Goal: Task Accomplishment & Management: Manage account settings

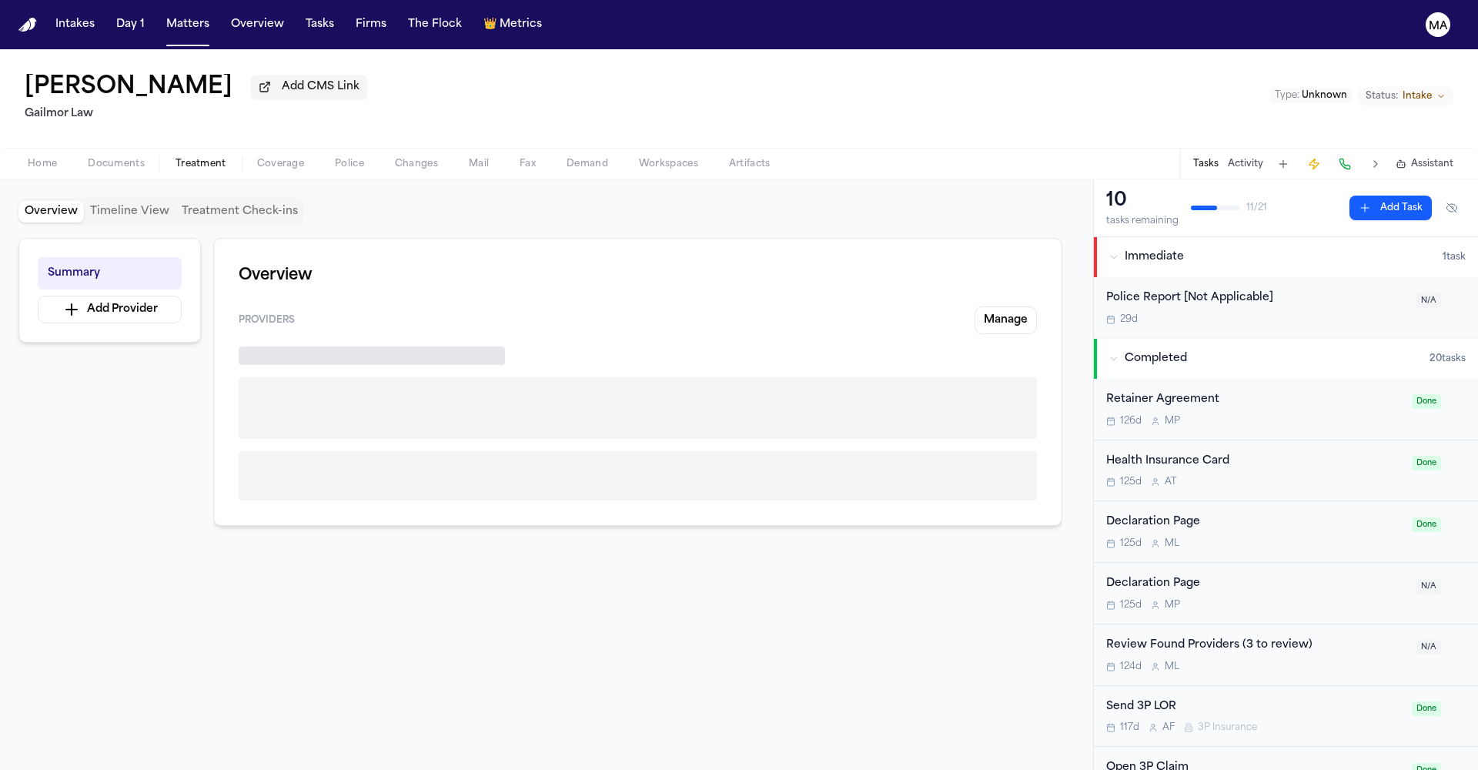
click at [175, 158] on span "Treatment" at bounding box center [200, 164] width 51 height 12
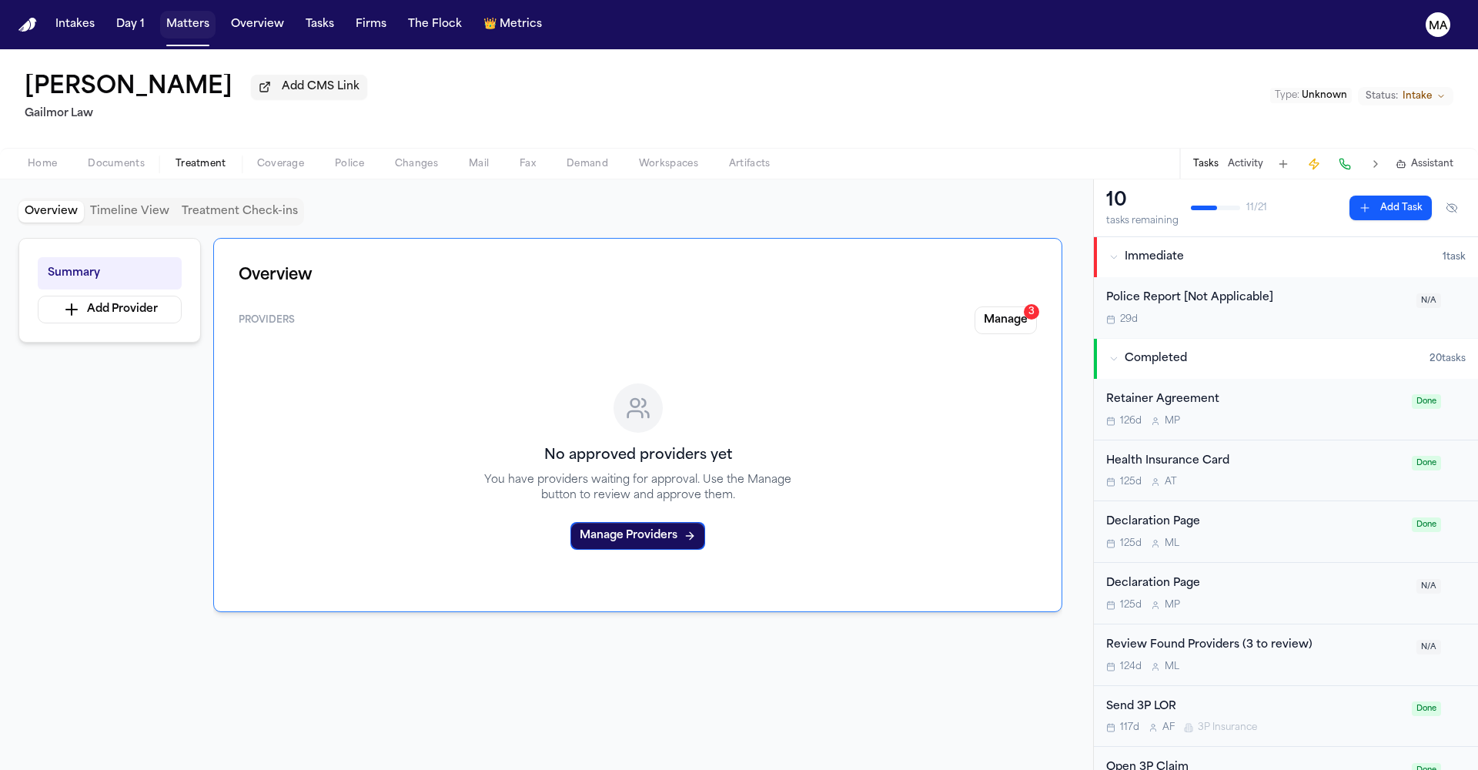
click at [160, 16] on button "Matters" at bounding box center [187, 25] width 55 height 28
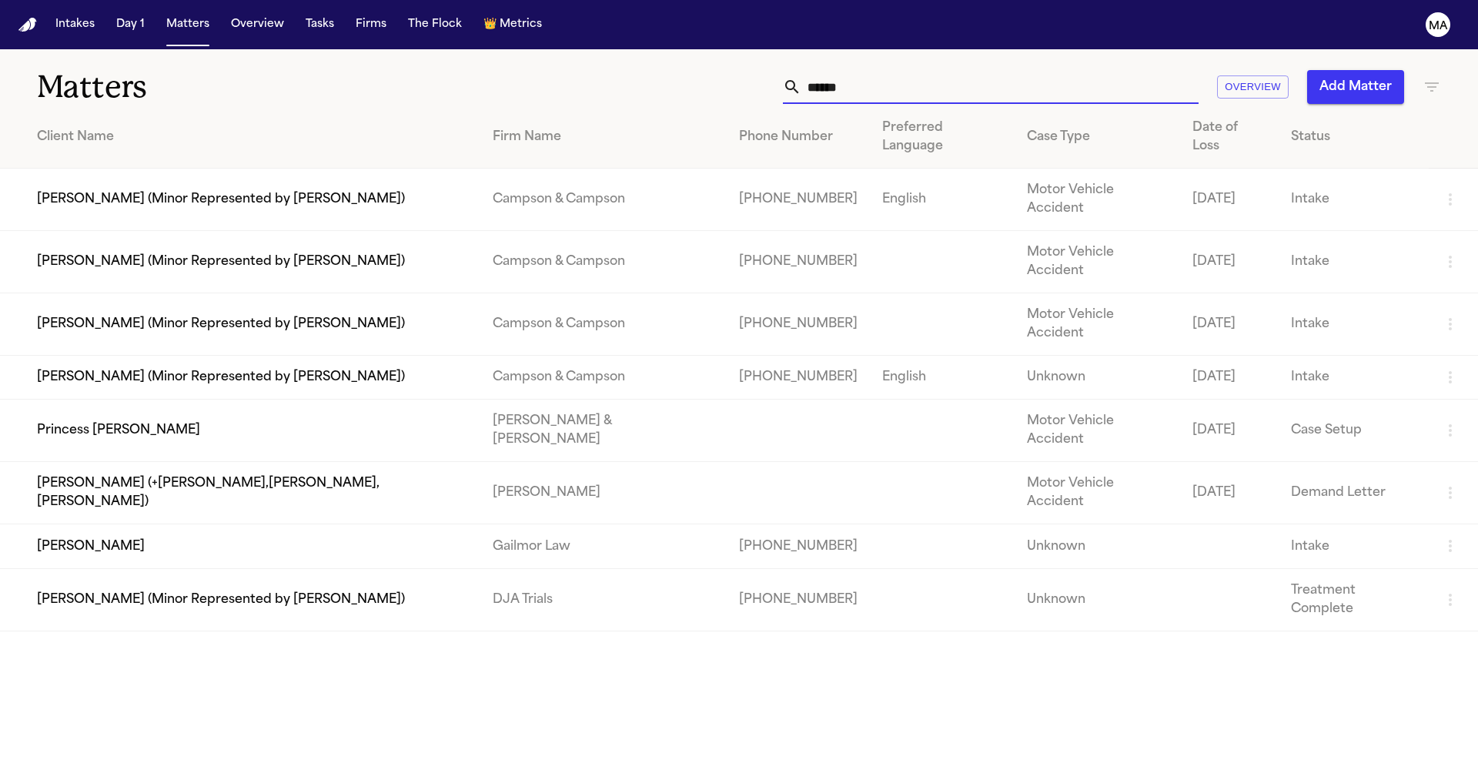
drag, startPoint x: 1087, startPoint y: 67, endPoint x: 876, endPoint y: 82, distance: 212.1
click at [876, 82] on div "Matters ****** Overview Add Matter Client Name Firm Name Phone Number Preferred…" at bounding box center [739, 340] width 1478 height 582
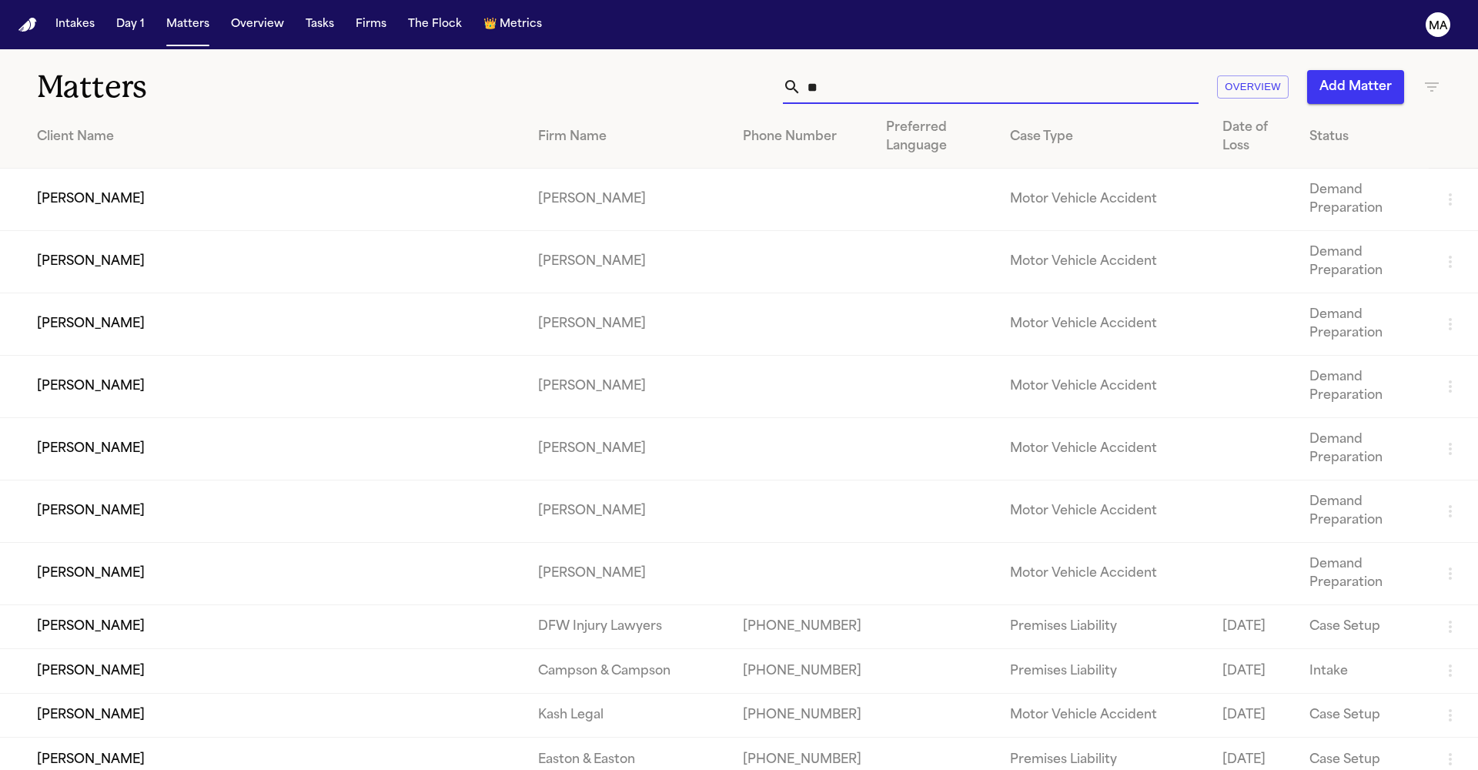
type input "*"
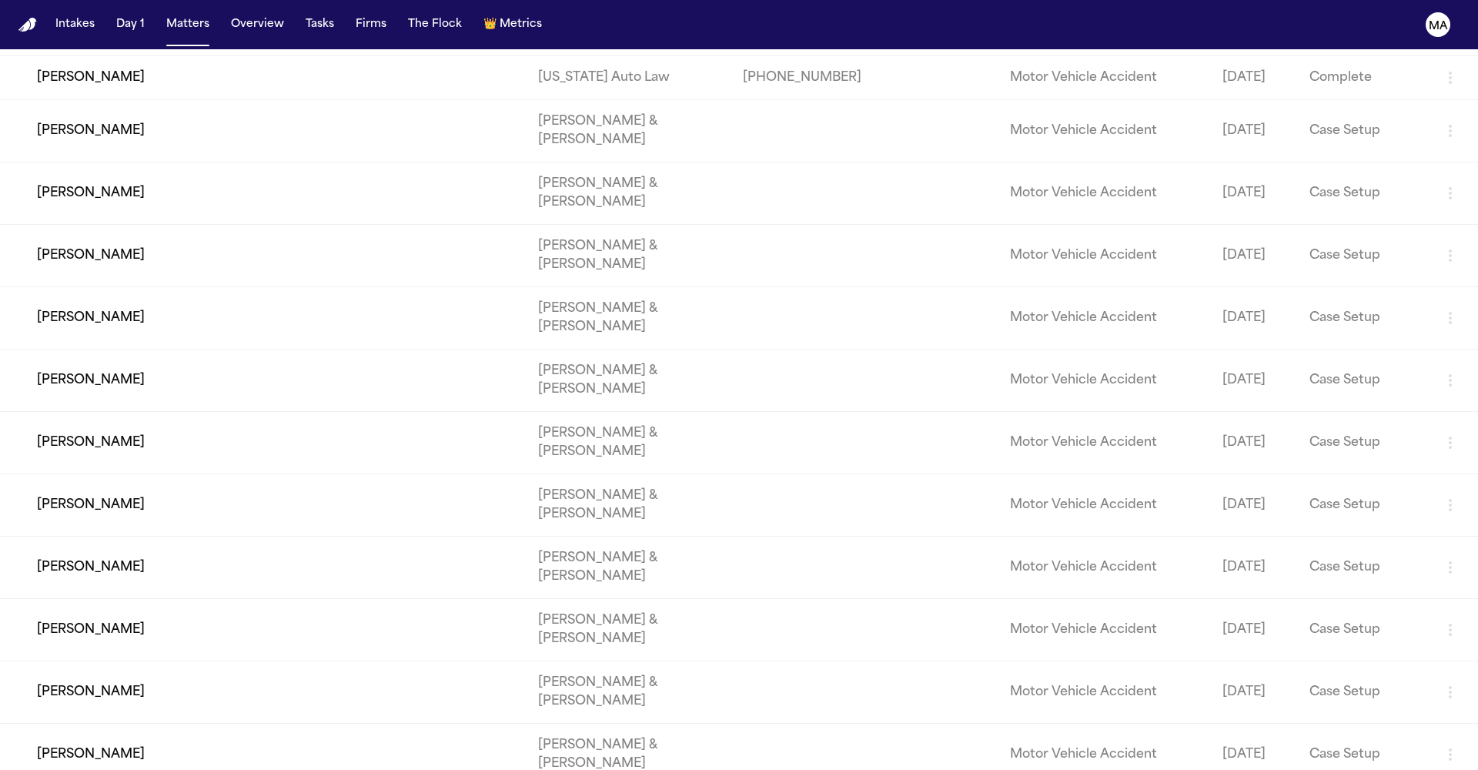
scroll to position [35995, 0]
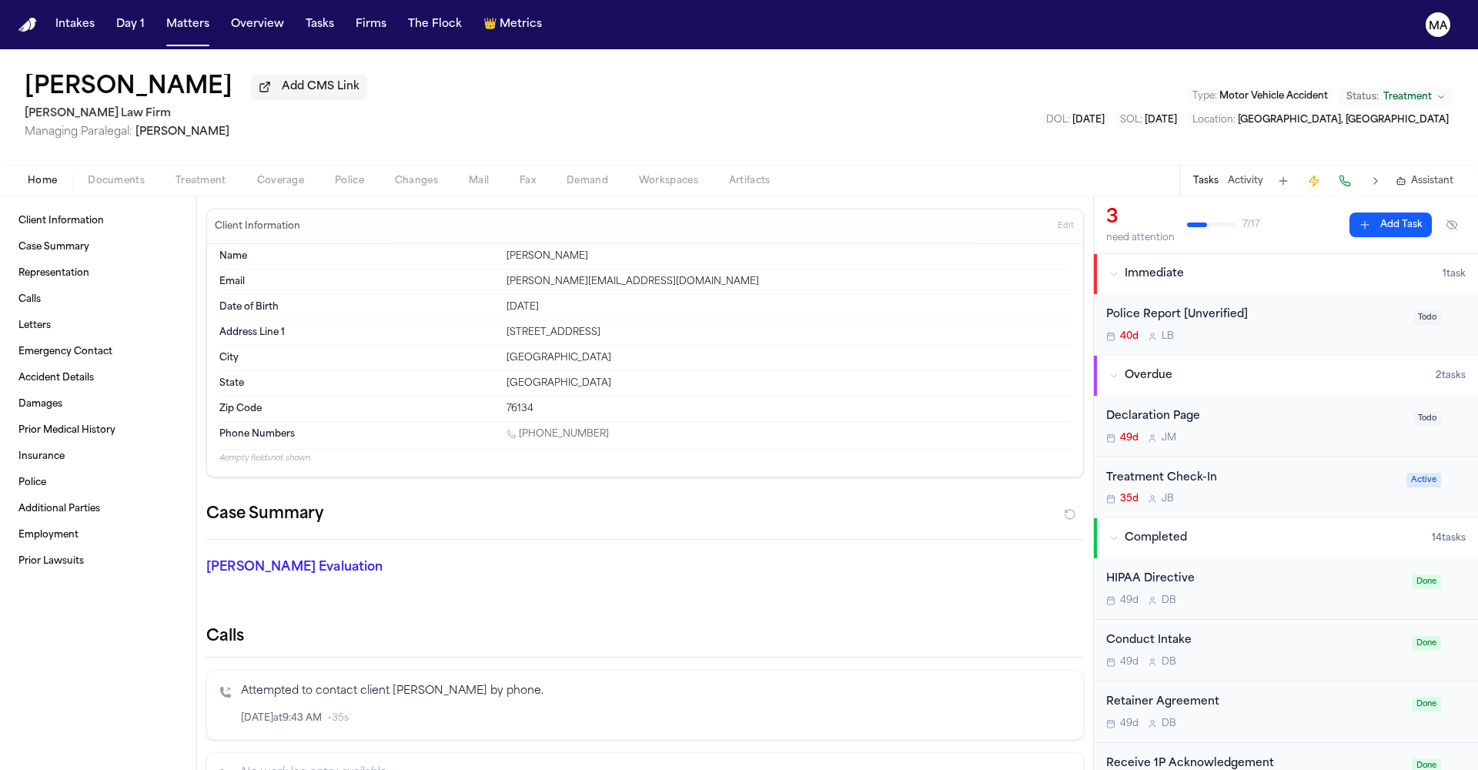
click at [175, 175] on span "Treatment" at bounding box center [200, 181] width 51 height 12
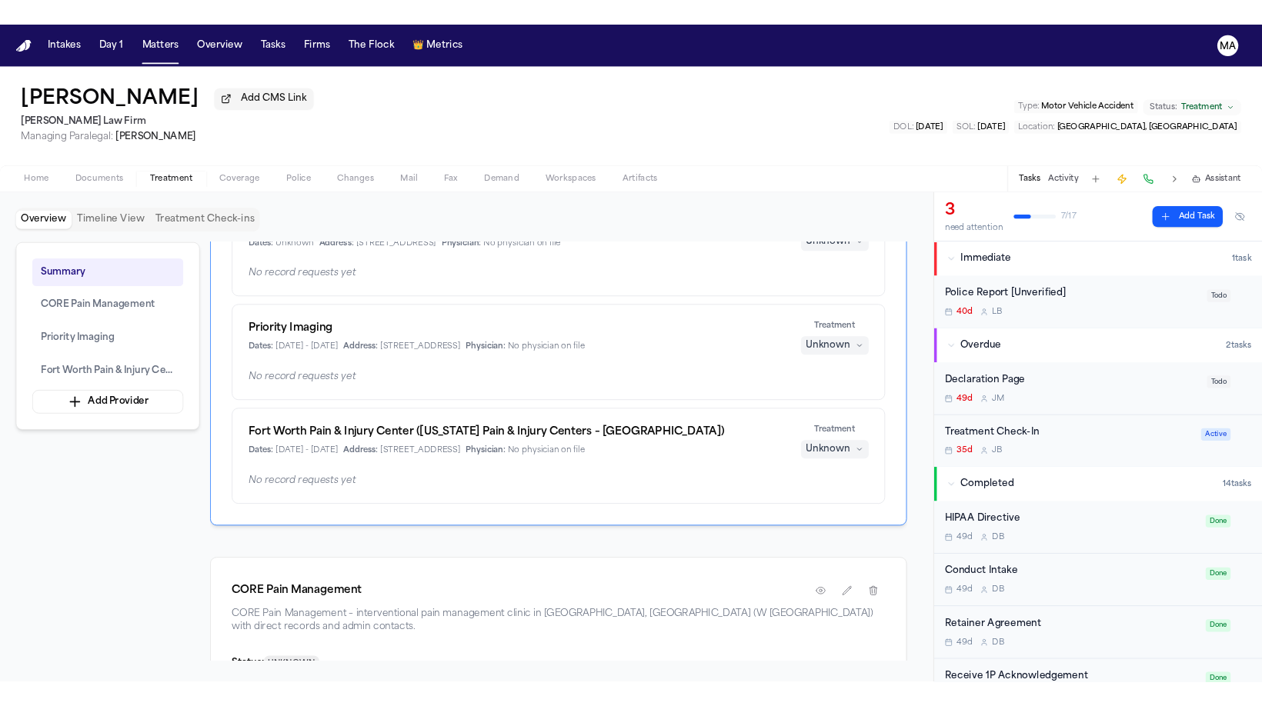
scroll to position [161, 0]
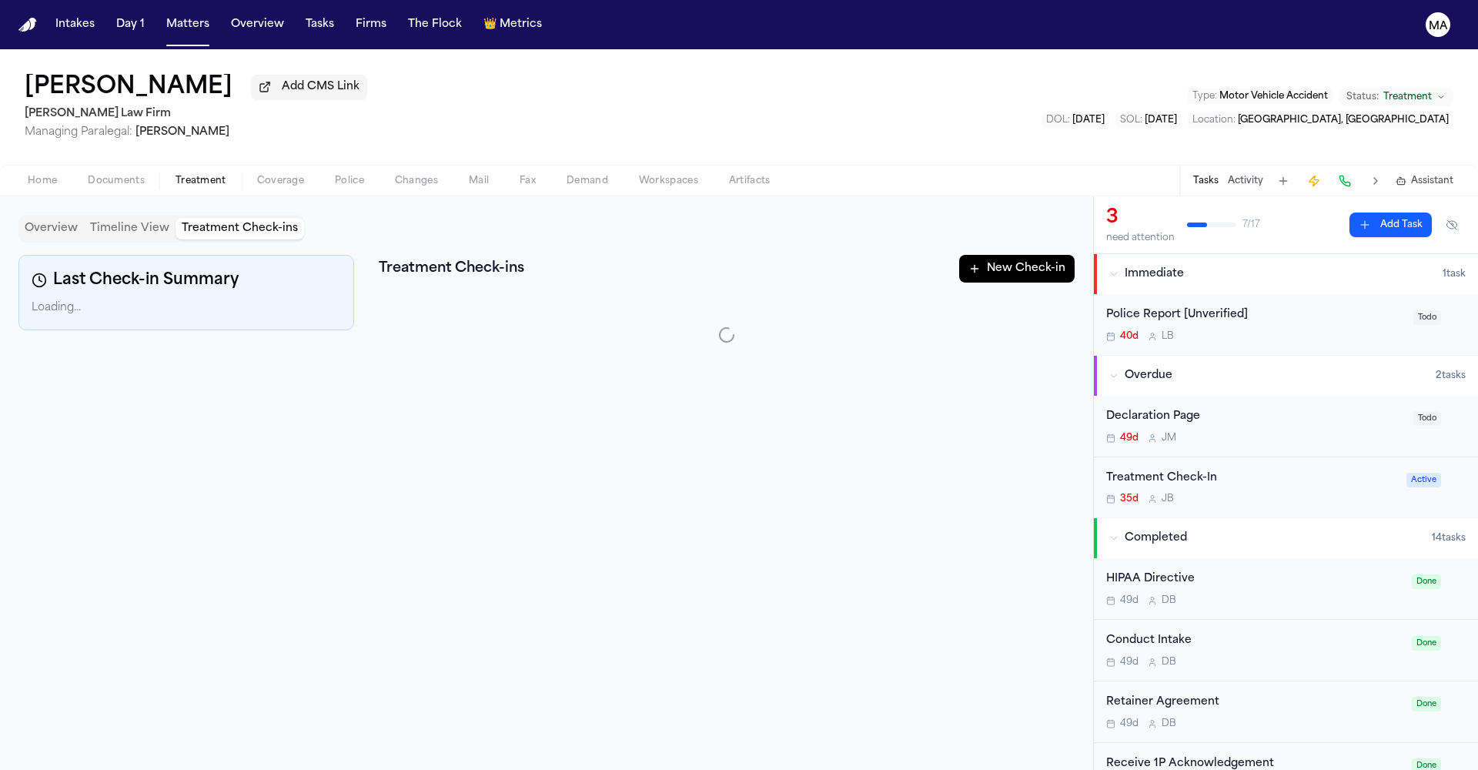
click at [175, 218] on button "Treatment Check-ins" at bounding box center [239, 229] width 129 height 22
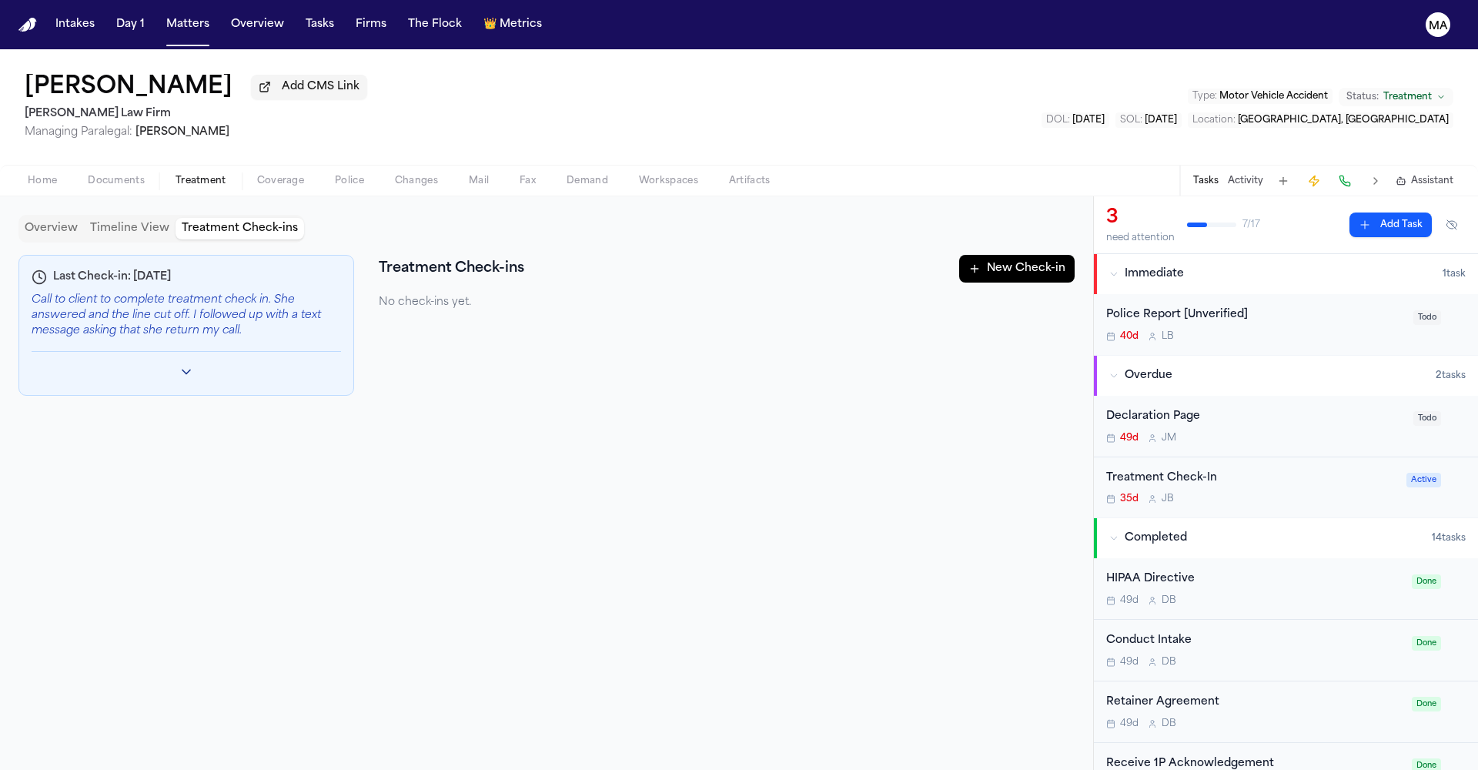
click at [740, 255] on div "Last Check-in: [DATE] Call to client to complete treatment check in. She answer…" at bounding box center [546, 500] width 1056 height 490
click at [180, 364] on icon "Toggle previous check-ins" at bounding box center [186, 371] width 15 height 15
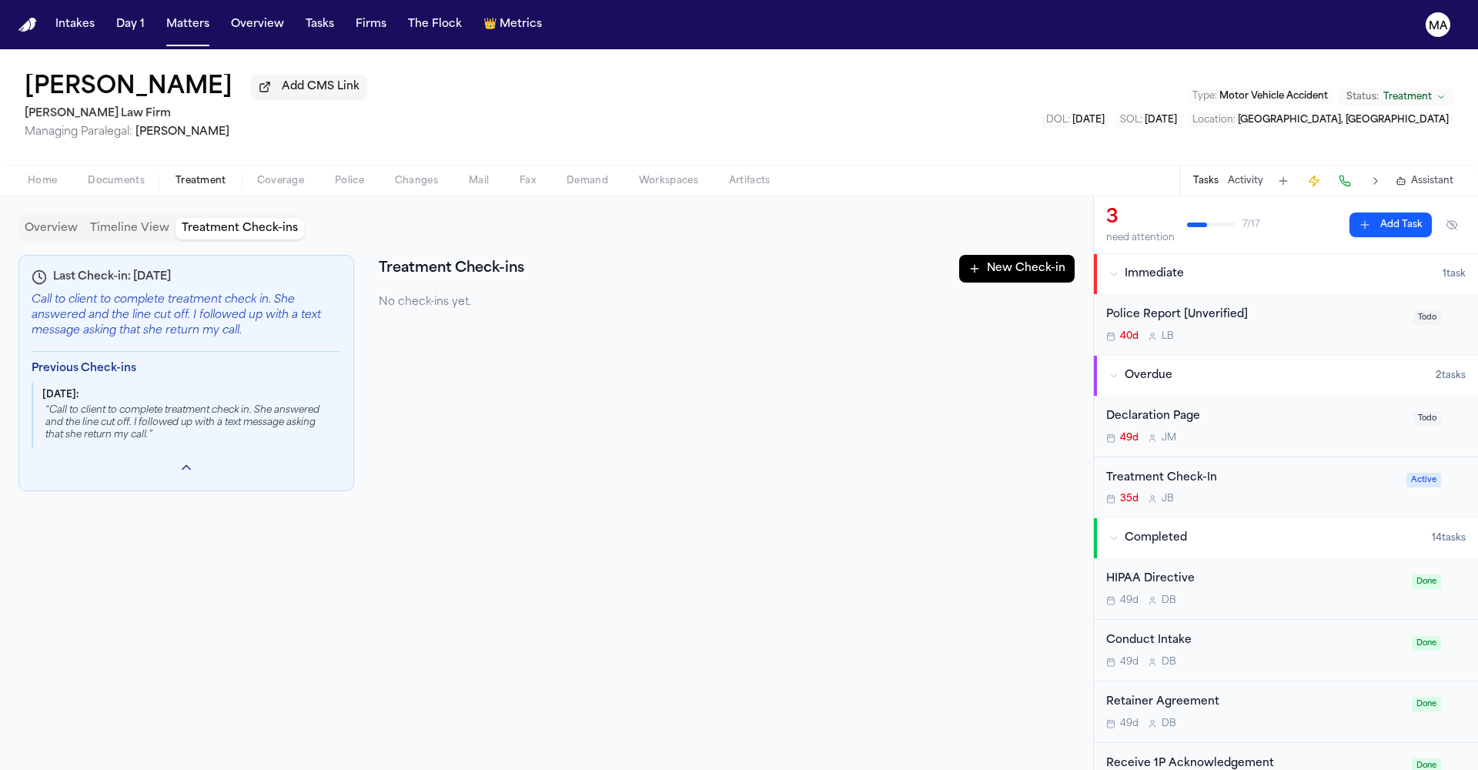
click at [264, 374] on div "Last Check-in: [DATE] Call to client to complete treatment check in. She answer…" at bounding box center [546, 500] width 1056 height 490
click at [1034, 255] on button "New Check-in" at bounding box center [1016, 269] width 115 height 28
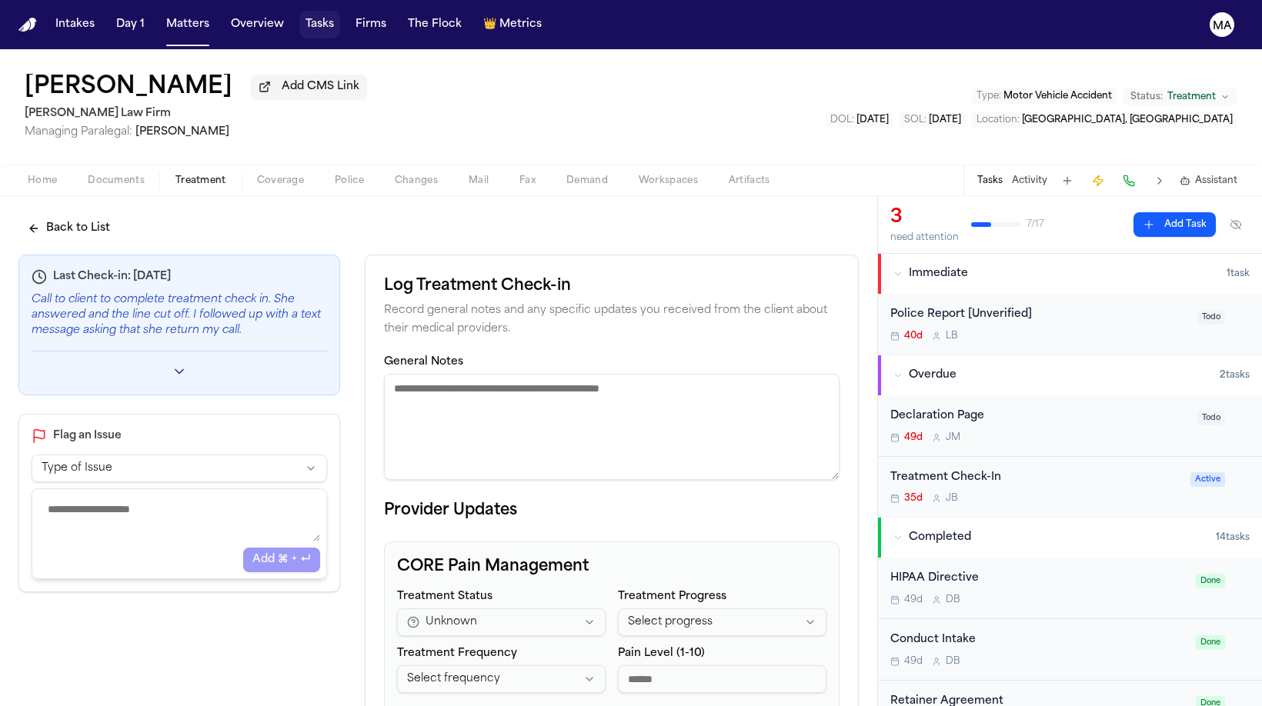
click at [299, 12] on button "Tasks" at bounding box center [319, 25] width 41 height 28
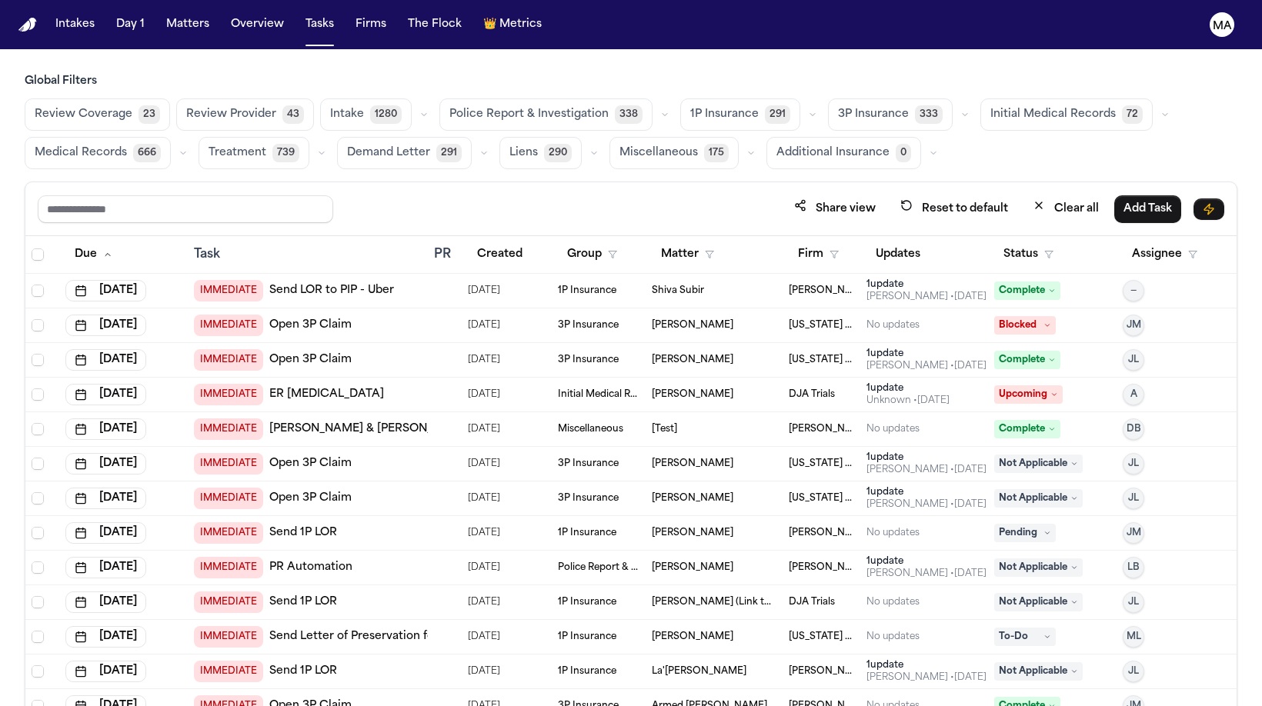
click at [127, 145] on span "Medical Records" at bounding box center [81, 152] width 92 height 15
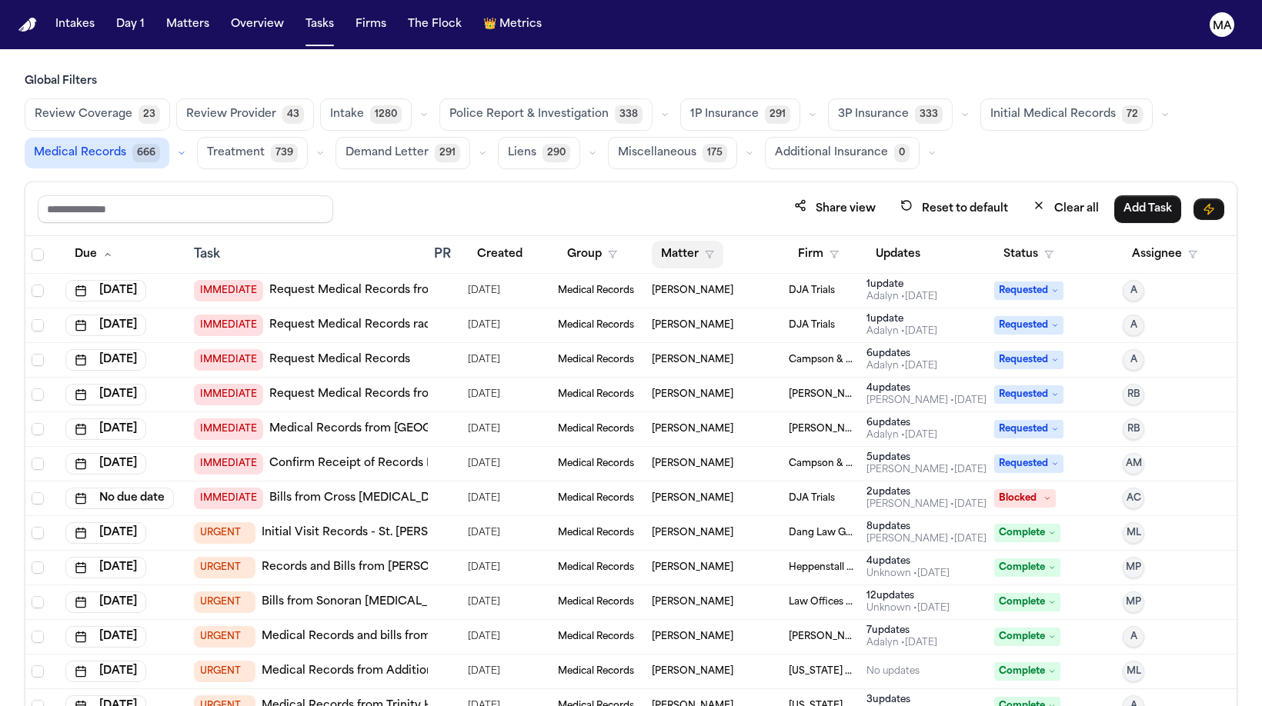
click at [669, 241] on button "Matter" at bounding box center [688, 255] width 72 height 28
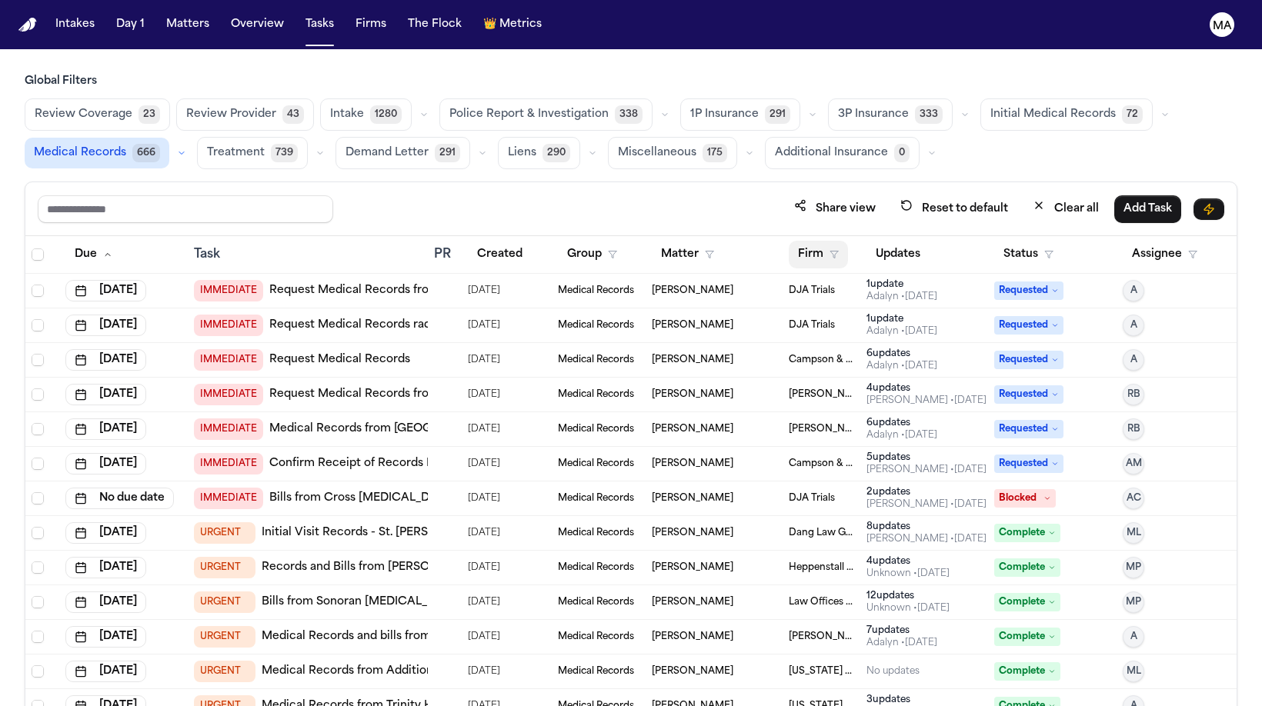
click at [830, 250] on icon "button" at bounding box center [834, 254] width 9 height 9
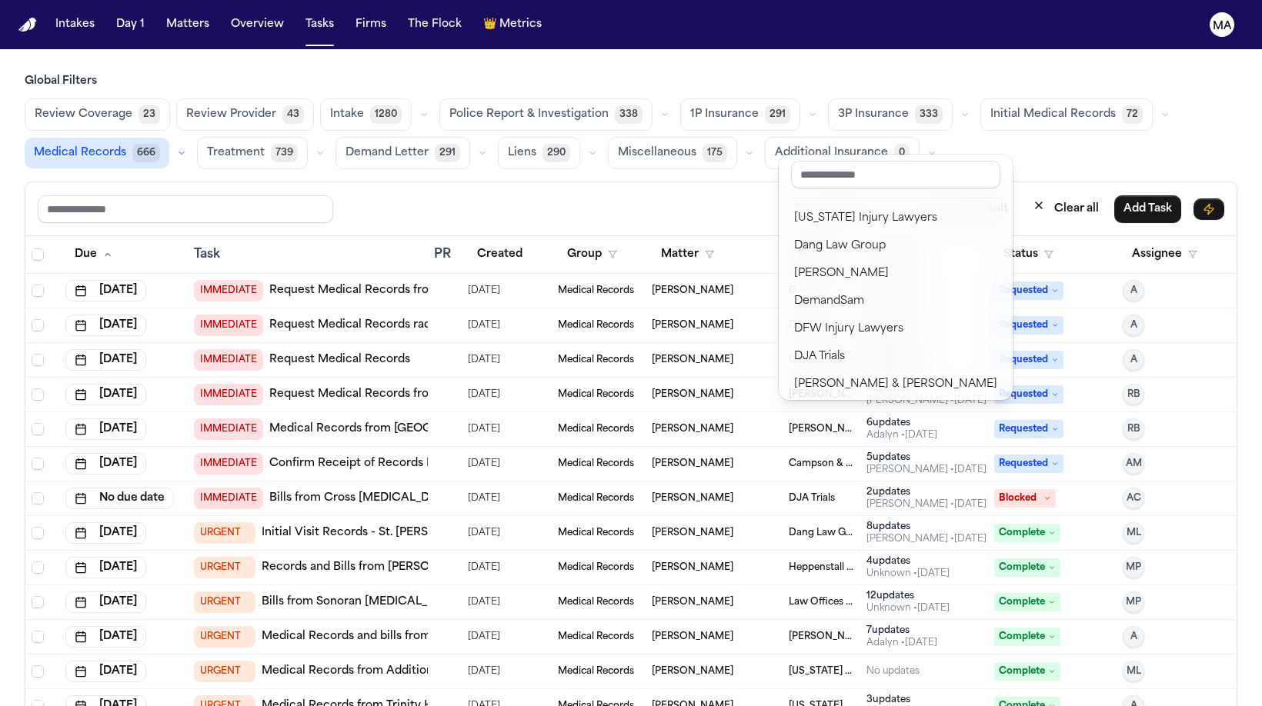
scroll to position [348, 0]
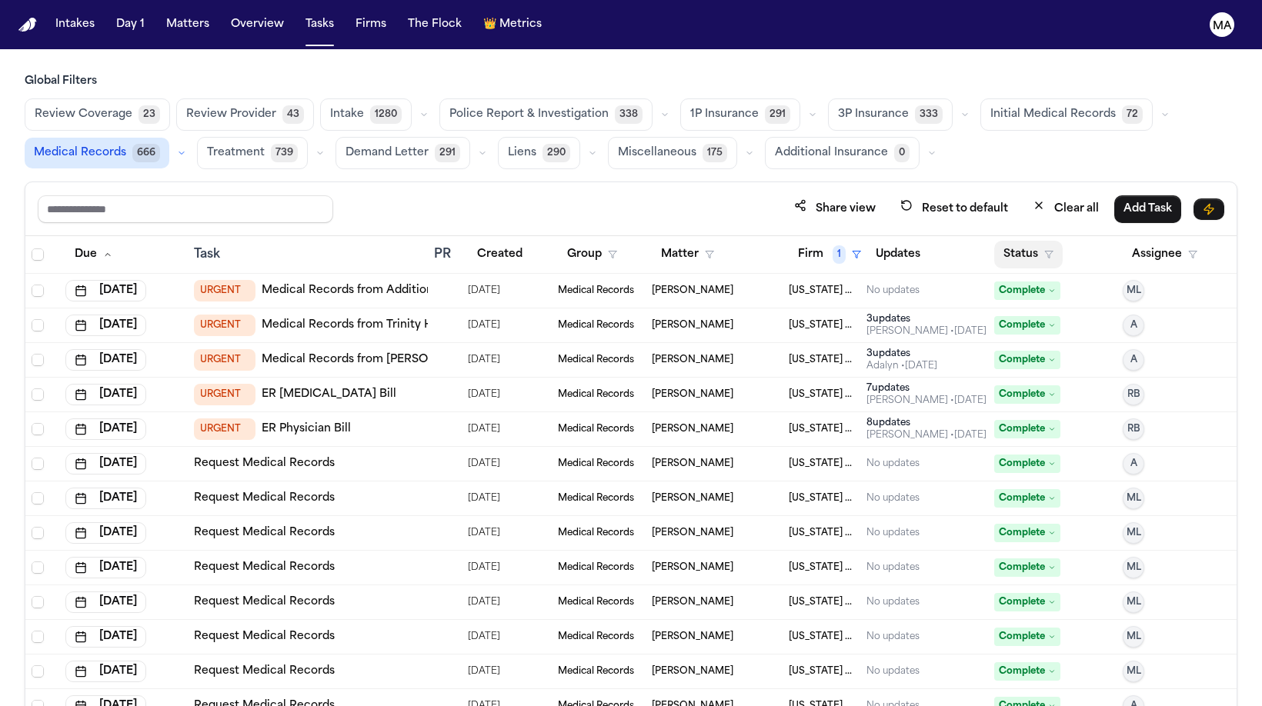
click at [1014, 241] on button "Status" at bounding box center [1028, 255] width 68 height 28
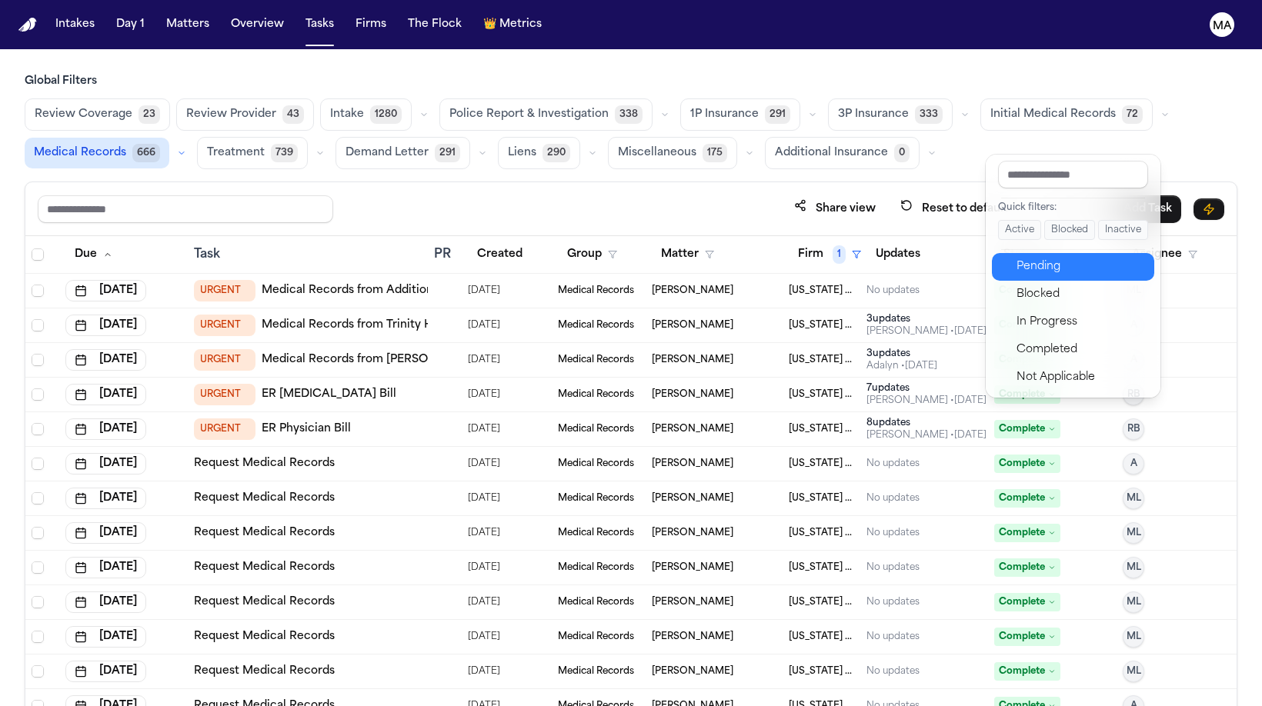
click at [1026, 258] on div "Pending" at bounding box center [1081, 267] width 129 height 18
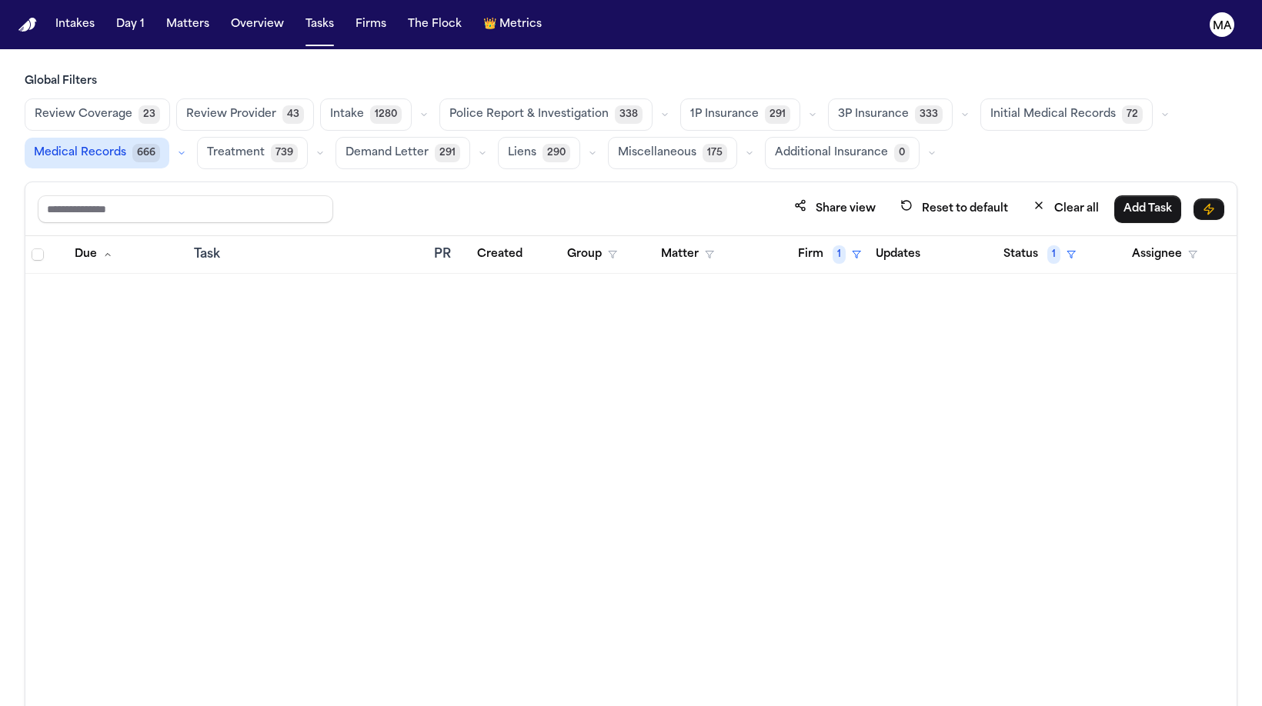
click at [499, 236] on div "Due Task PR Created Group Matter Firm 1 Updates Status 1 Assignee" at bounding box center [630, 504] width 1211 height 537
click at [1011, 241] on button "Status 1" at bounding box center [1039, 255] width 91 height 28
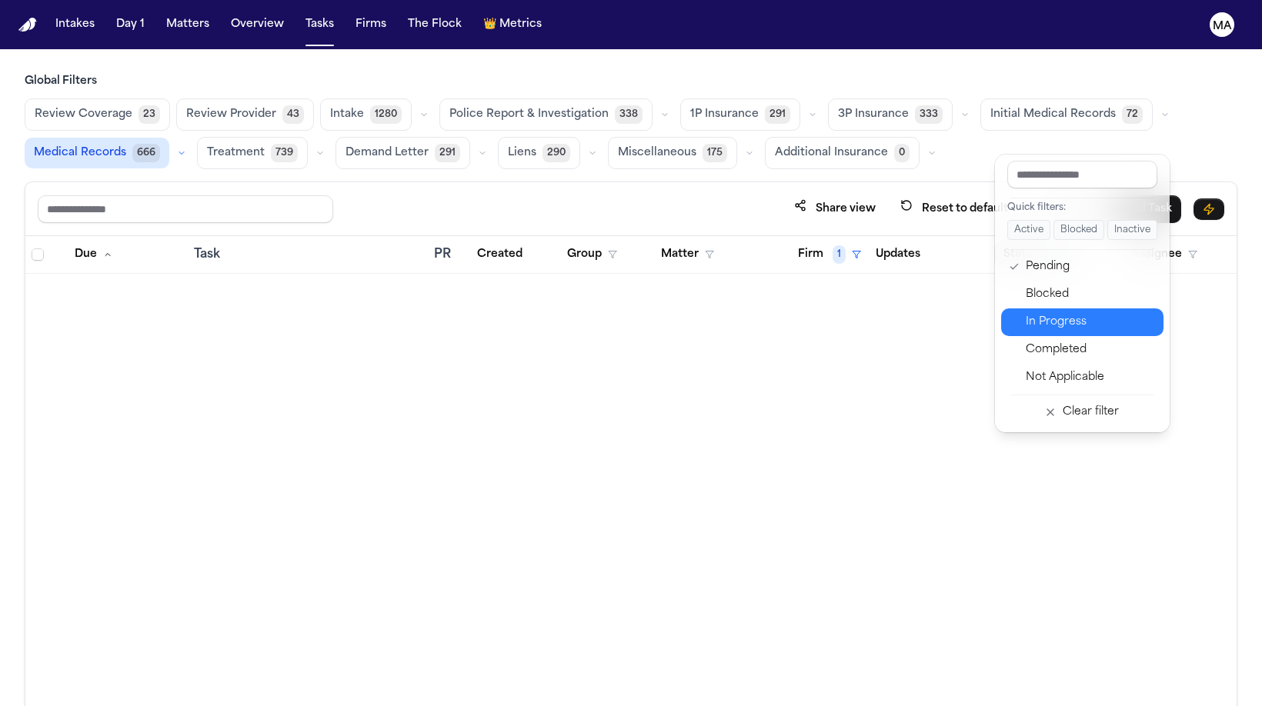
click at [1030, 313] on div "In Progress" at bounding box center [1090, 322] width 129 height 18
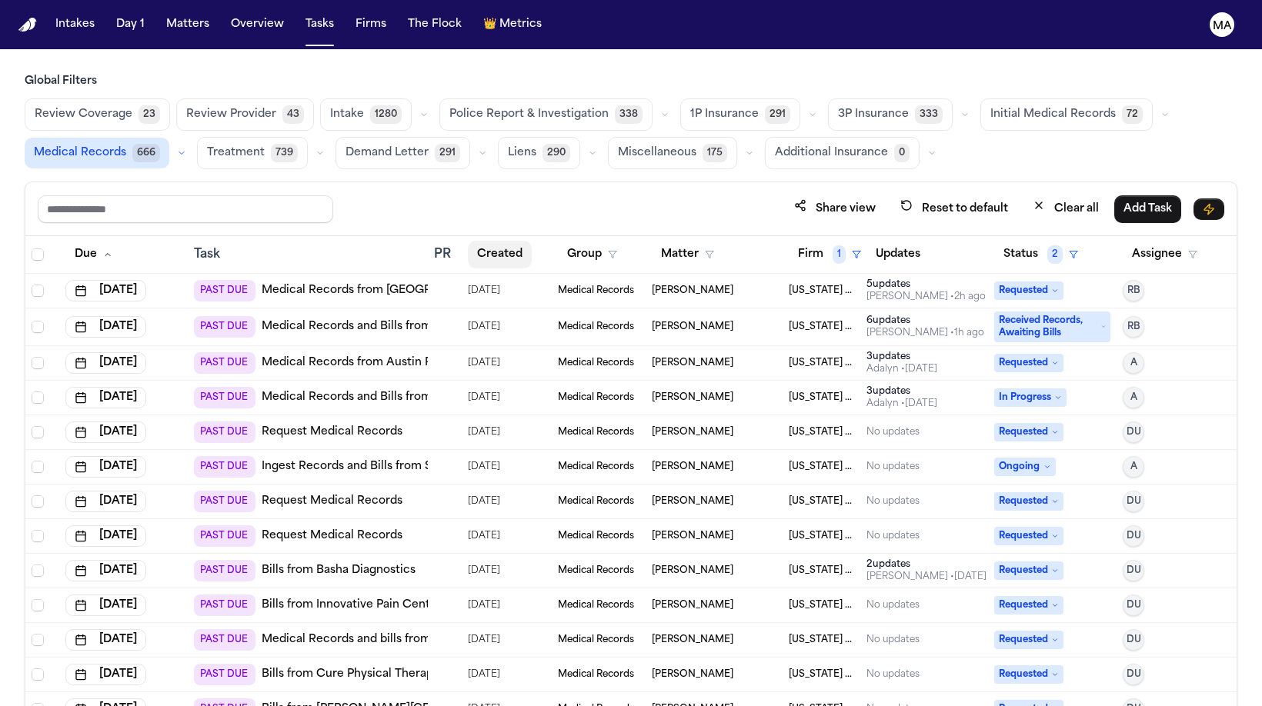
click at [469, 241] on button "Created" at bounding box center [500, 255] width 64 height 28
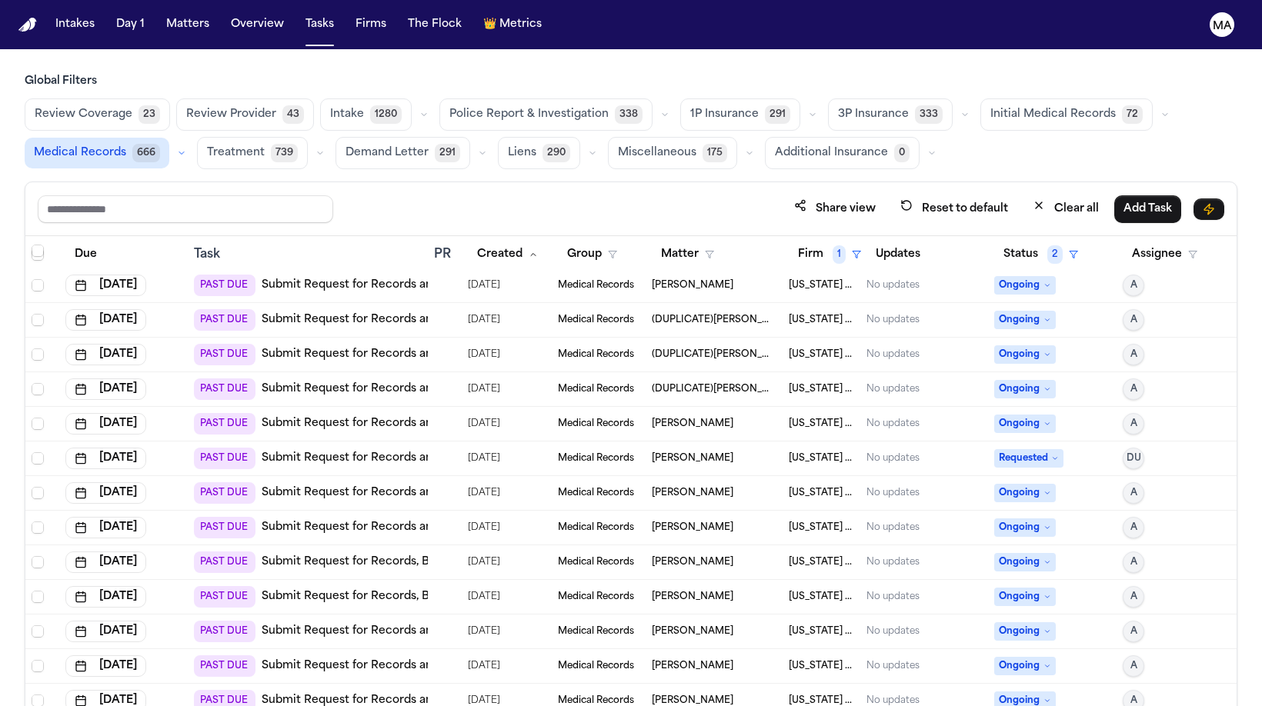
scroll to position [2684, 0]
